Goal: Check status: Check status

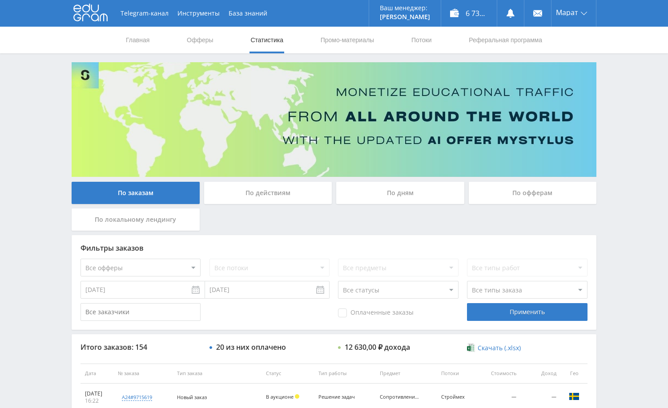
scroll to position [89, 0]
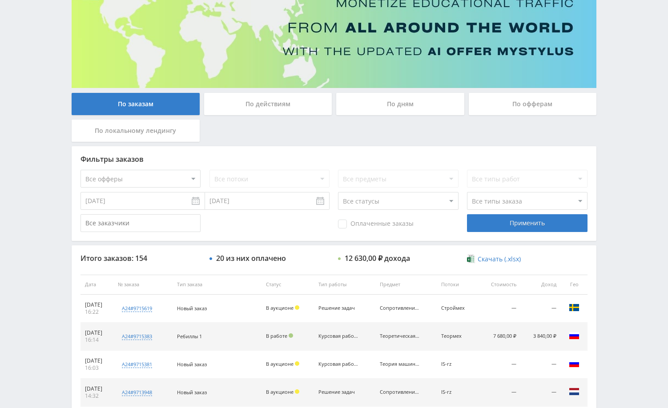
click at [617, 147] on div "Telegram-канал Инструменты База знаний Ваш менеджер: [PERSON_NAME] Online @edug…" at bounding box center [334, 284] width 668 height 747
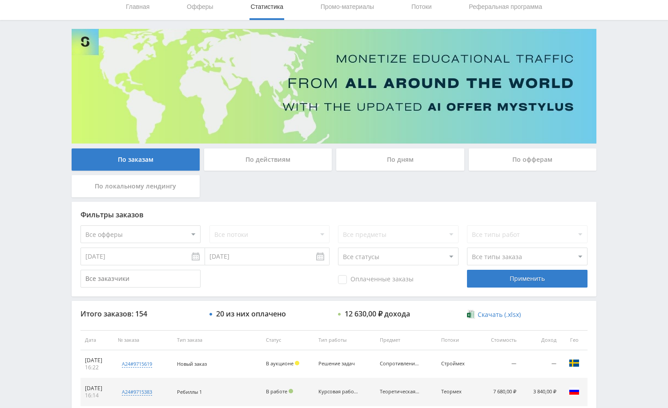
scroll to position [0, 0]
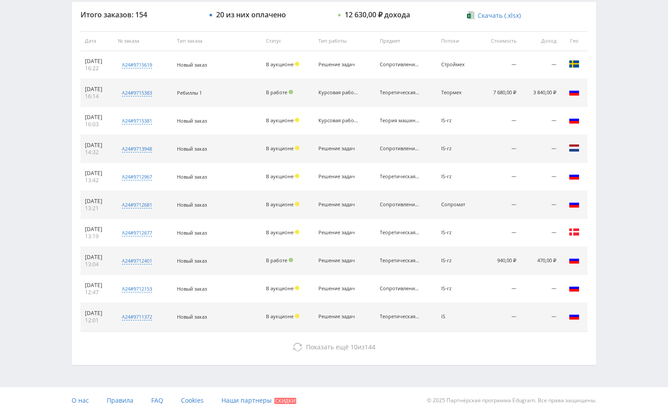
scroll to position [339, 0]
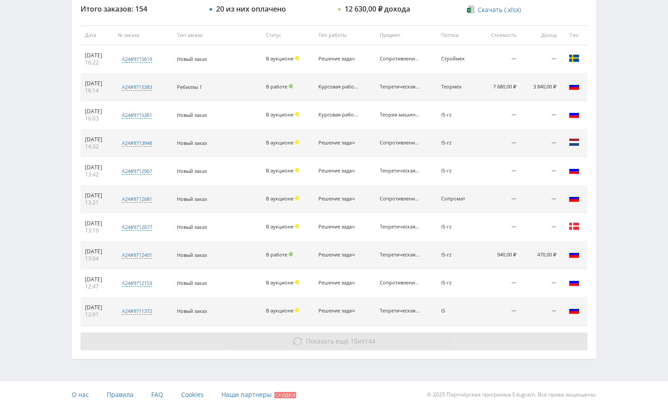
click at [518, 338] on button "Показать ещё 10 из 144" at bounding box center [334, 342] width 507 height 18
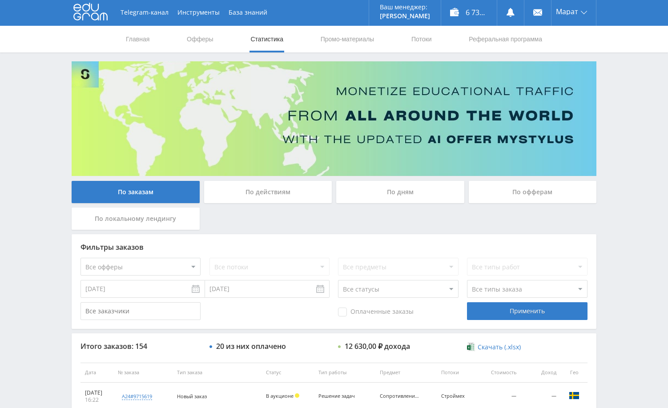
scroll to position [0, 0]
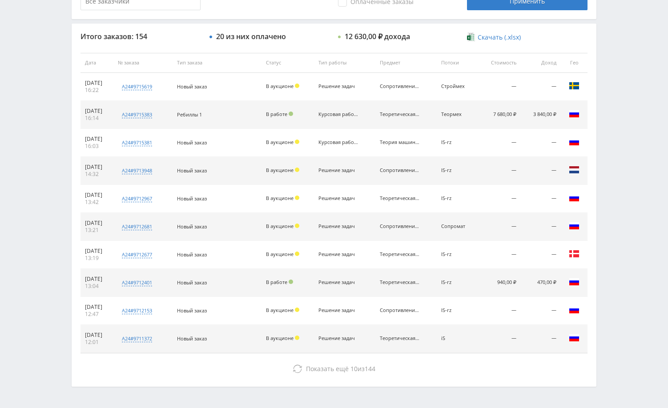
scroll to position [311, 0]
click at [404, 359] on div "Итого заказов: 154 20 из них оплачено 12 630,00 ₽ дохода Скачать (.xlsx) Дата №…" at bounding box center [334, 204] width 525 height 363
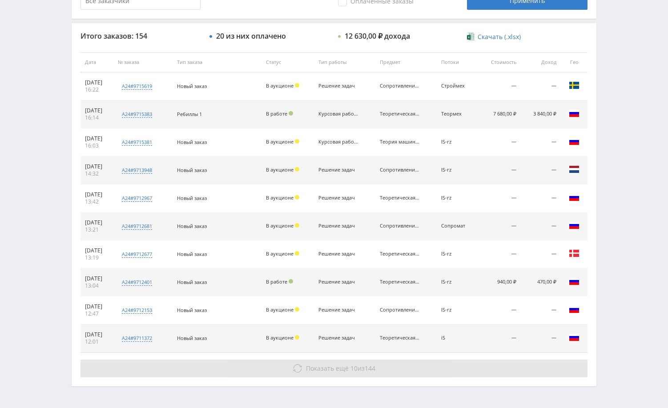
click at [406, 363] on button "Показать ещё 10 из 144" at bounding box center [334, 369] width 507 height 18
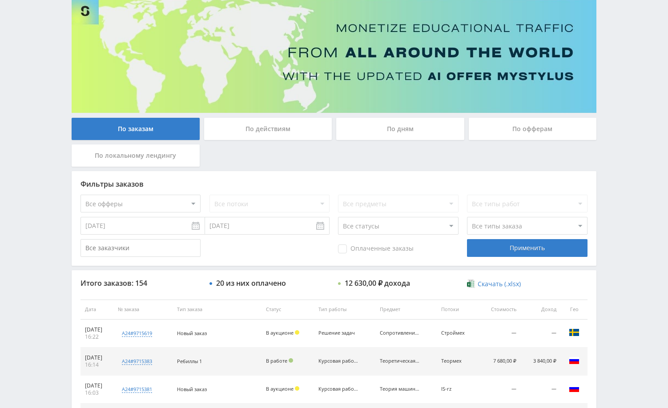
scroll to position [0, 0]
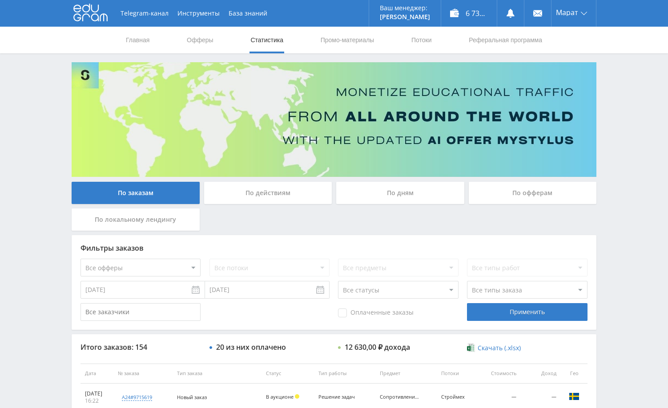
drag, startPoint x: 616, startPoint y: 214, endPoint x: 615, endPoint y: 236, distance: 21.4
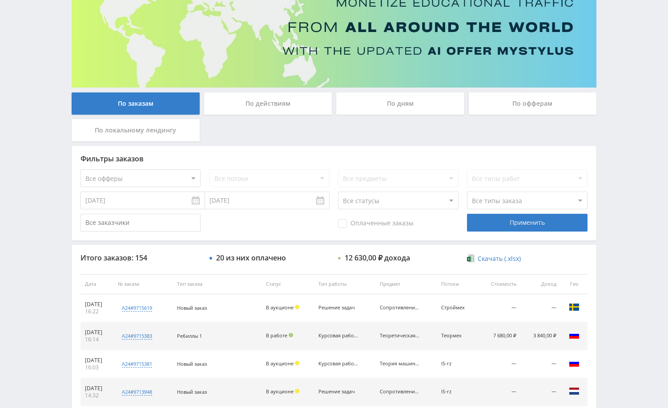
scroll to position [89, 0]
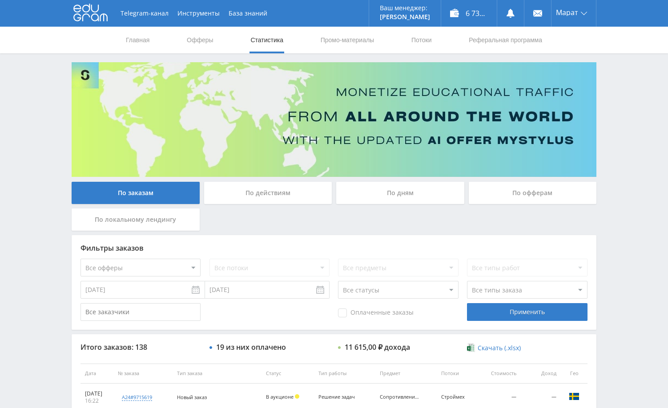
click at [623, 143] on div "Telegram-канал Инструменты База знаний Ваш менеджер: [PERSON_NAME] Online @edug…" at bounding box center [334, 373] width 668 height 747
click at [619, 121] on div "Telegram-канал Инструменты База знаний Ваш менеджер: [PERSON_NAME] Online @edug…" at bounding box center [334, 373] width 668 height 747
click at [629, 97] on div "Telegram-канал Инструменты База знаний Ваш менеджер: [PERSON_NAME] Online @edug…" at bounding box center [334, 373] width 668 height 747
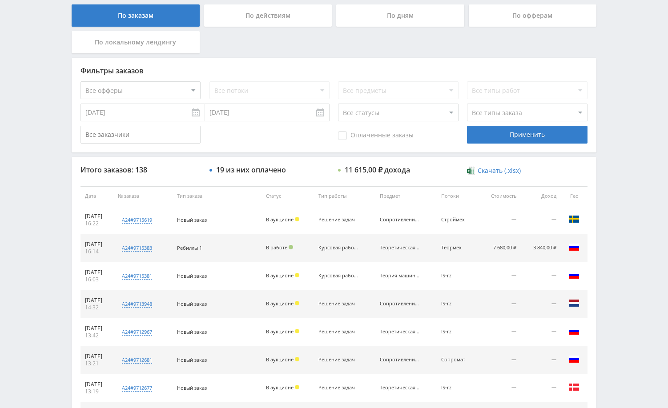
scroll to position [178, 0]
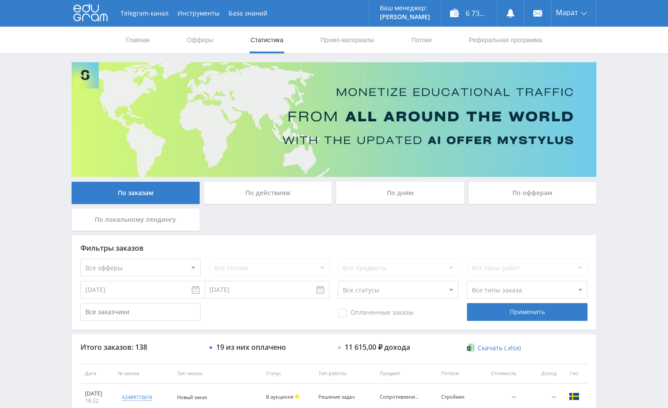
drag, startPoint x: 631, startPoint y: 180, endPoint x: 614, endPoint y: 211, distance: 35.8
click at [631, 180] on div "Telegram-канал Инструменты База знаний Ваш менеджер: [PERSON_NAME] Online @edug…" at bounding box center [334, 373] width 668 height 747
click at [617, 165] on div "Telegram-канал Инструменты База знаний Ваш менеджер: [PERSON_NAME] Online @edug…" at bounding box center [334, 373] width 668 height 747
click at [619, 151] on div "Telegram-канал Инструменты База знаний Ваш менеджер: [PERSON_NAME] Online @edug…" at bounding box center [334, 373] width 668 height 747
click at [609, 136] on div "Telegram-канал Инструменты База знаний Ваш менеджер: [PERSON_NAME] Online @edug…" at bounding box center [334, 373] width 668 height 747
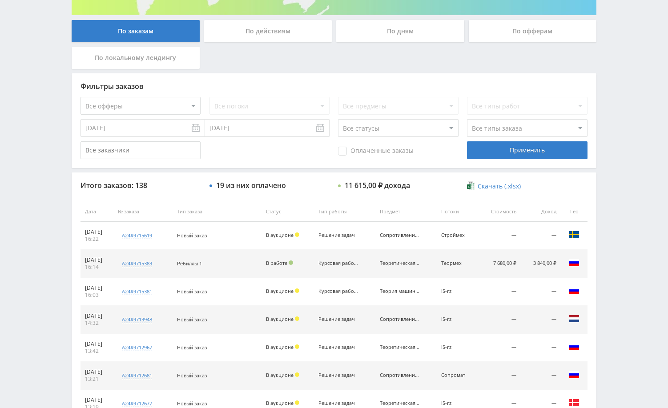
scroll to position [178, 0]
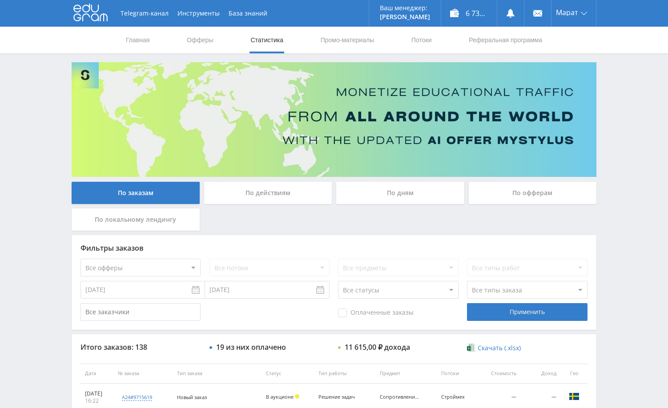
click at [633, 180] on div "Telegram-канал Инструменты База знаний Ваш менеджер: [PERSON_NAME] Online @edug…" at bounding box center [334, 373] width 668 height 747
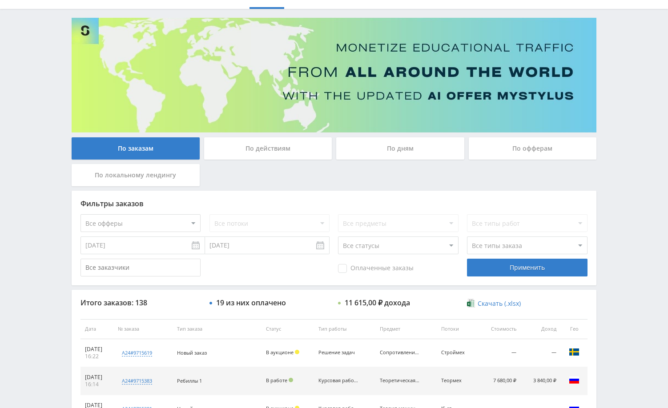
click at [625, 210] on div "Telegram-канал Инструменты База знаний Ваш менеджер: [PERSON_NAME] Online @edug…" at bounding box center [334, 329] width 668 height 747
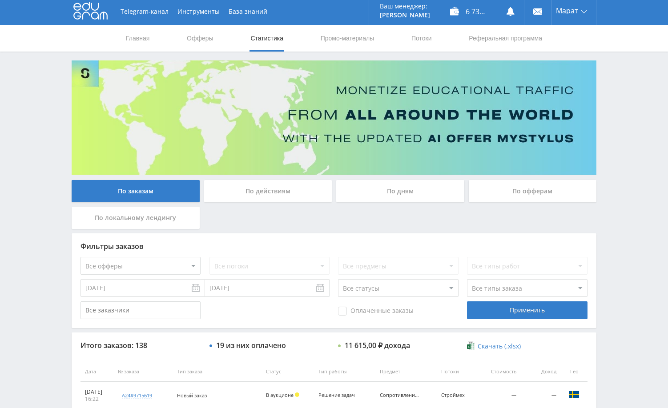
scroll to position [0, 0]
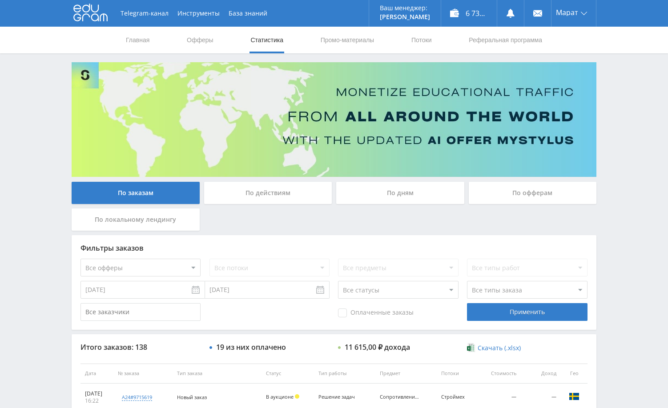
click at [620, 89] on div "Telegram-канал Инструменты База знаний Ваш менеджер: [PERSON_NAME] Online @edug…" at bounding box center [334, 373] width 668 height 747
click at [625, 165] on div "Telegram-канал Инструменты База знаний Ваш менеджер: [PERSON_NAME] Online @edug…" at bounding box center [334, 373] width 668 height 747
click at [628, 138] on div "Telegram-канал Инструменты База знаний Ваш менеджер: [PERSON_NAME] Online @edug…" at bounding box center [334, 373] width 668 height 747
click at [646, 161] on div "Telegram-канал Инструменты База знаний Ваш менеджер: [PERSON_NAME] Online @edug…" at bounding box center [334, 373] width 668 height 747
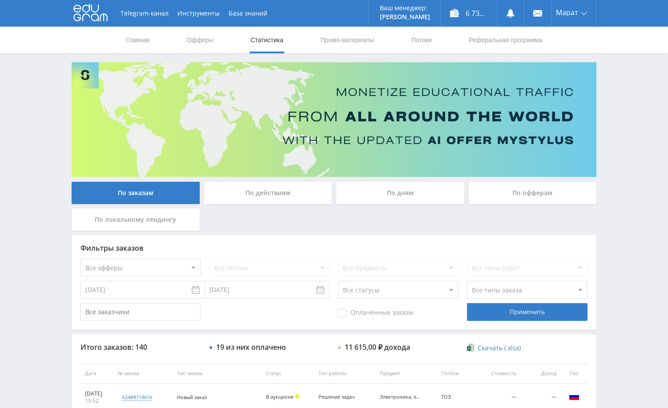
click at [642, 155] on div "Telegram-канал Инструменты База знаний Ваш менеджер: [PERSON_NAME] Online @edug…" at bounding box center [334, 373] width 668 height 747
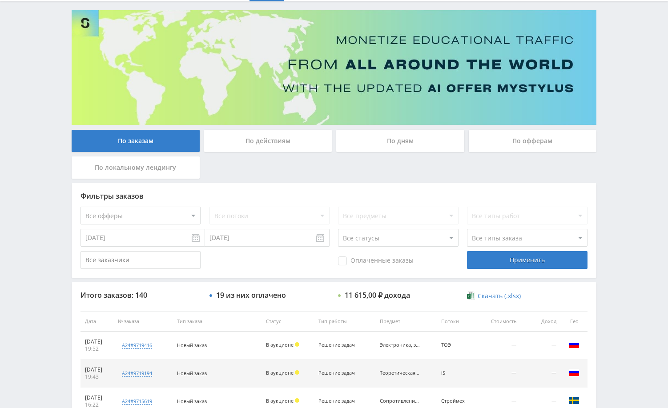
scroll to position [89, 0]
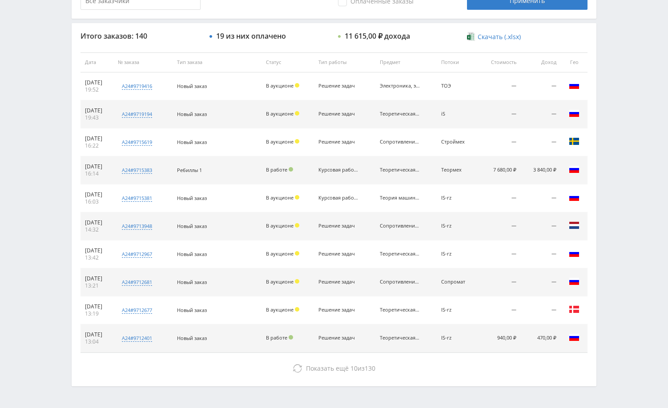
scroll to position [339, 0]
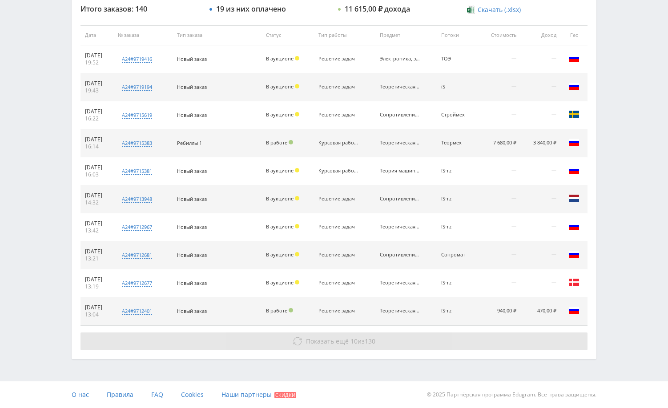
click at [531, 338] on button "Показать ещё 10 из 130" at bounding box center [334, 342] width 507 height 18
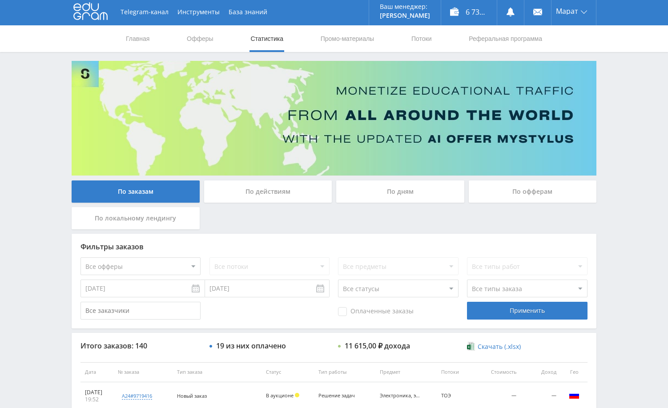
scroll to position [0, 0]
